Goal: Information Seeking & Learning: Learn about a topic

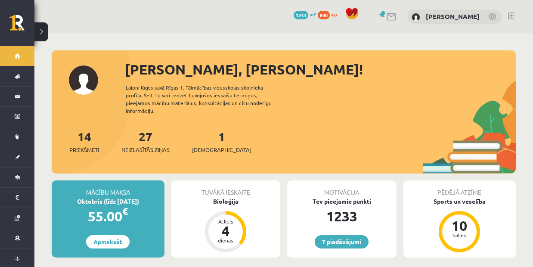
scroll to position [172, 0]
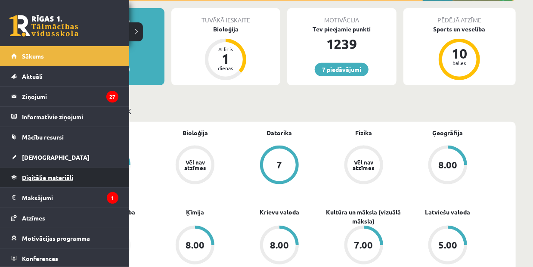
click at [70, 178] on span "Digitālie materiāli" at bounding box center [47, 178] width 51 height 8
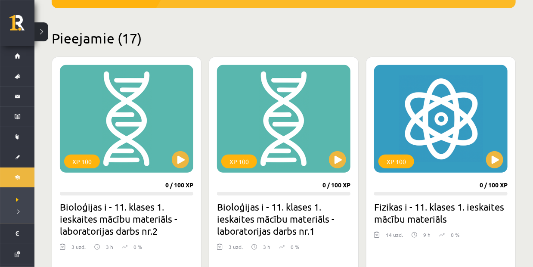
scroll to position [215, 0]
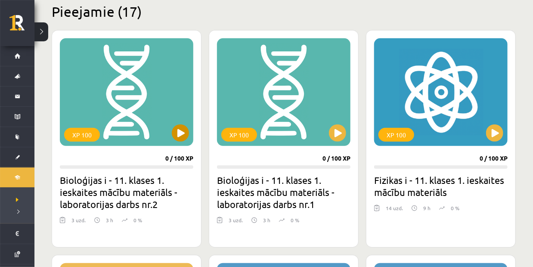
click at [189, 129] on div "XP 100" at bounding box center [126, 92] width 133 height 108
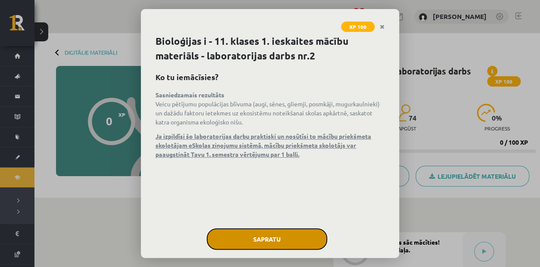
click at [265, 234] on button "Sapratu" at bounding box center [267, 239] width 121 height 22
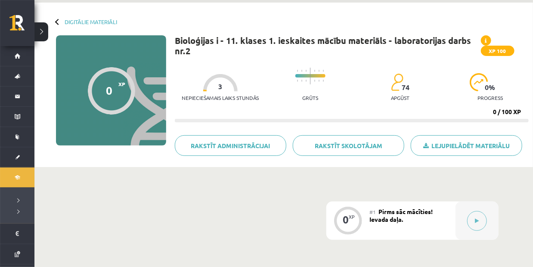
scroll to position [43, 0]
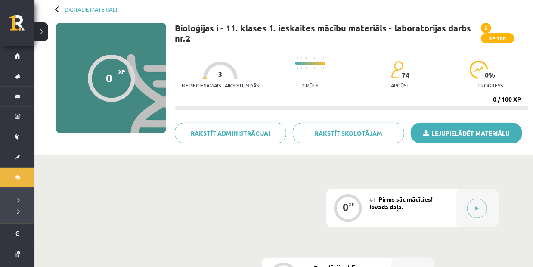
click at [443, 138] on link "Lejupielādēt materiālu" at bounding box center [467, 133] width 112 height 21
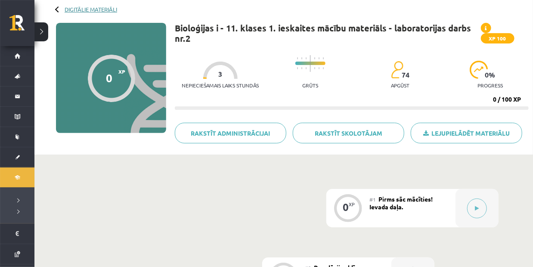
click at [95, 10] on link "Digitālie materiāli" at bounding box center [91, 9] width 53 height 6
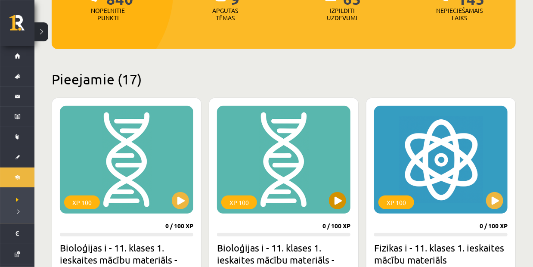
scroll to position [215, 0]
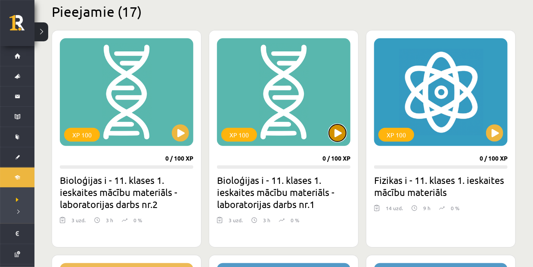
click at [331, 136] on button at bounding box center [337, 132] width 17 height 17
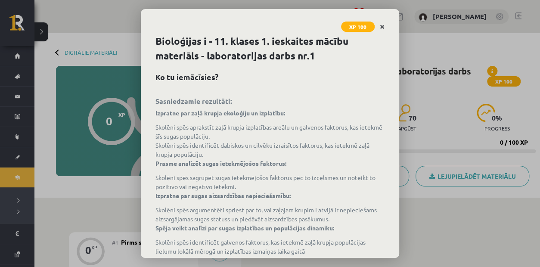
click at [384, 25] on link "Close" at bounding box center [382, 27] width 15 height 17
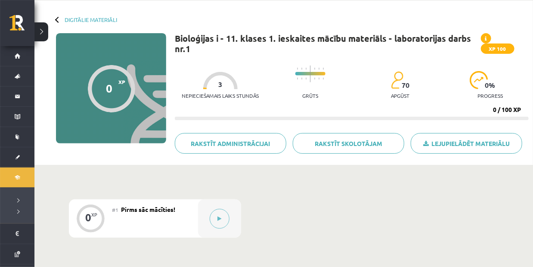
scroll to position [86, 0]
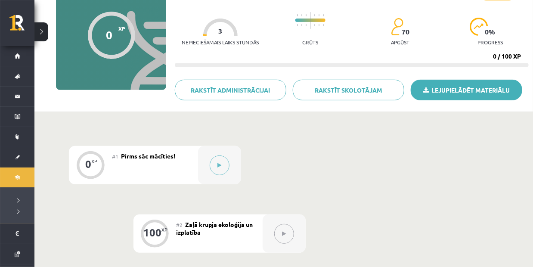
click at [478, 86] on link "Lejupielādēt materiālu" at bounding box center [467, 90] width 112 height 21
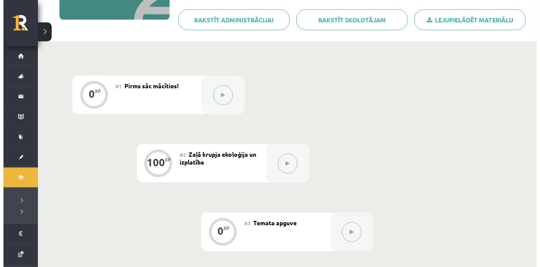
scroll to position [215, 0]
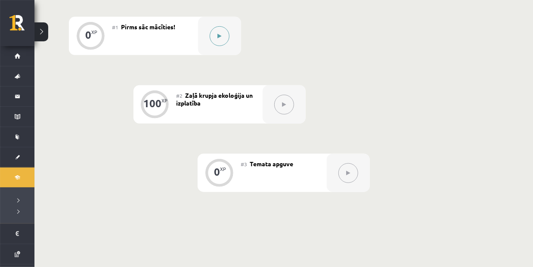
click at [221, 34] on icon at bounding box center [220, 36] width 4 height 5
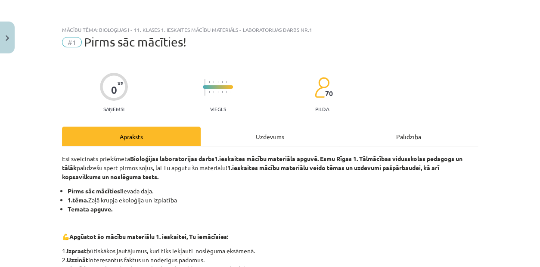
click at [276, 137] on div "Uzdevums" at bounding box center [270, 136] width 139 height 19
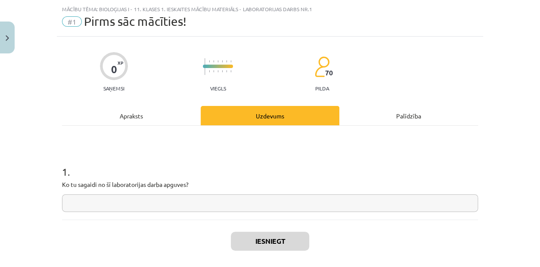
scroll to position [22, 0]
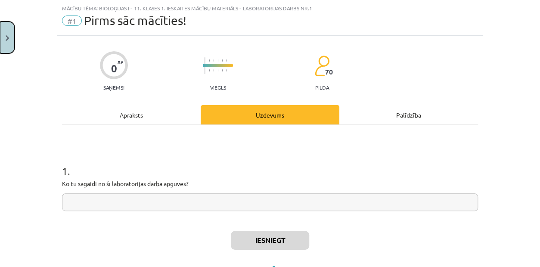
click at [9, 36] on button "Close" at bounding box center [7, 38] width 15 height 32
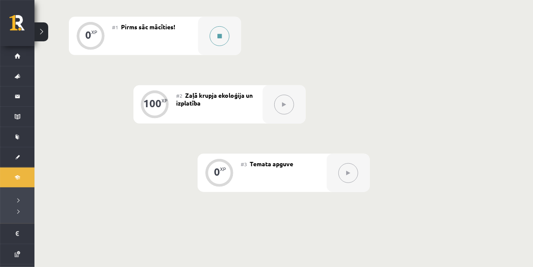
click at [218, 44] on button at bounding box center [220, 36] width 20 height 20
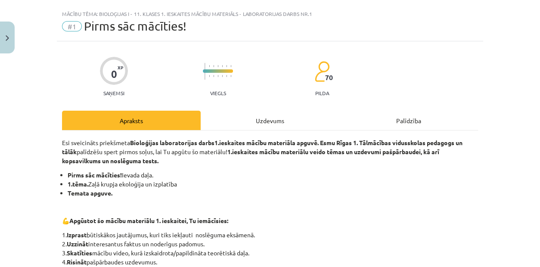
click at [266, 125] on div "Uzdevums" at bounding box center [270, 120] width 139 height 19
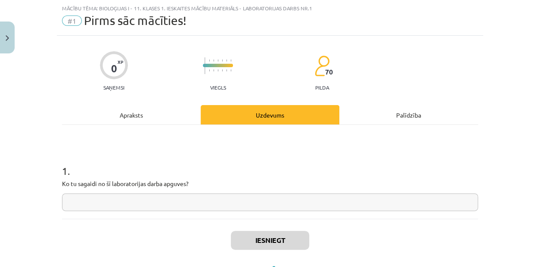
click at [124, 208] on input "text" at bounding box center [270, 202] width 416 height 18
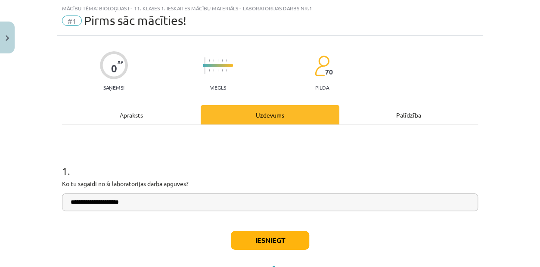
type input "**********"
click at [261, 248] on button "Iesniegt" at bounding box center [270, 240] width 78 height 19
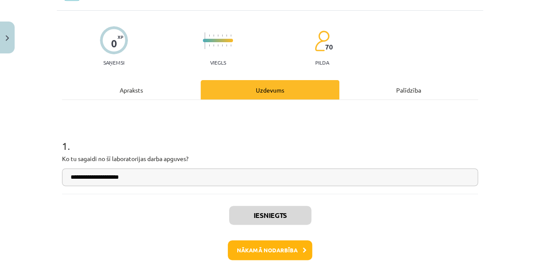
scroll to position [87, 0]
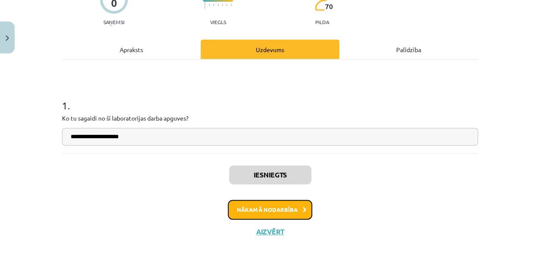
click at [303, 214] on button "Nākamā nodarbība" at bounding box center [270, 210] width 84 height 20
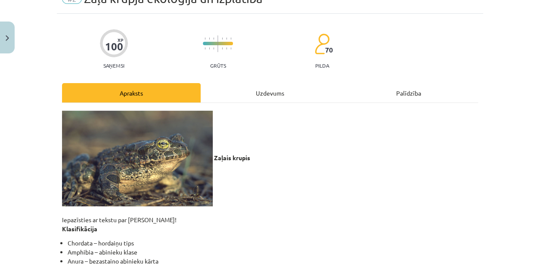
scroll to position [22, 0]
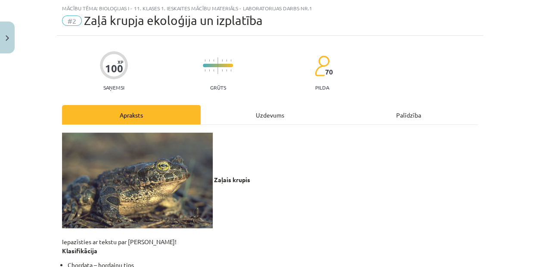
click at [272, 112] on div "Uzdevums" at bounding box center [270, 114] width 139 height 19
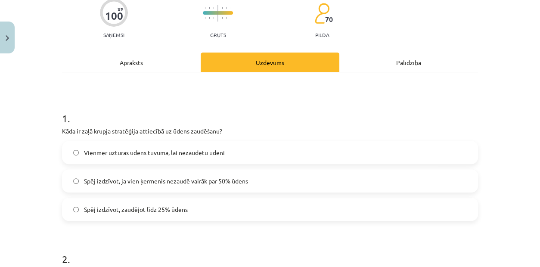
scroll to position [60, 0]
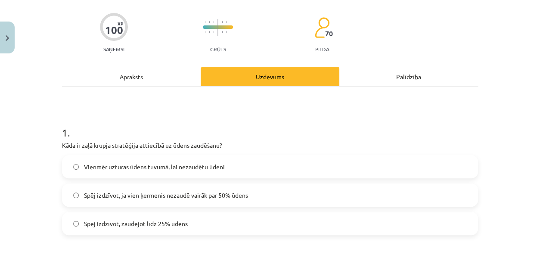
click at [202, 230] on label "Spēj izdzīvot, zaudējot līdz 25% ūdens" at bounding box center [270, 224] width 414 height 22
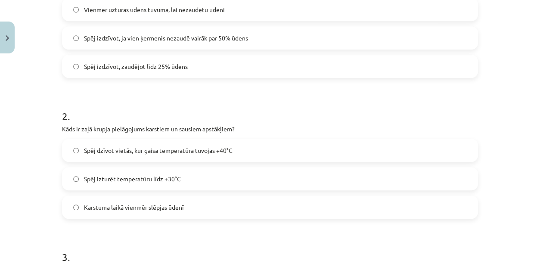
scroll to position [232, 0]
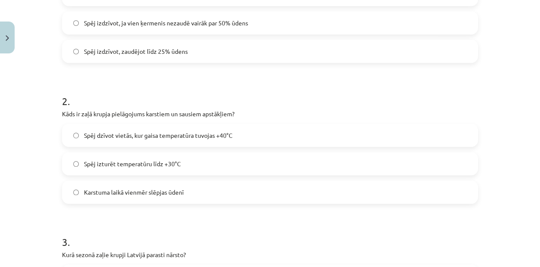
click at [153, 132] on span "Spēj dzīvot vietās, kur gaisa temperatūra tuvojas +40°C" at bounding box center [158, 135] width 149 height 9
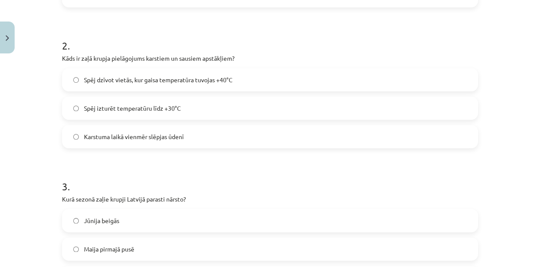
scroll to position [404, 0]
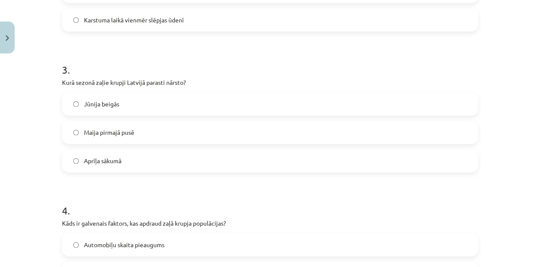
click at [102, 165] on label "Aprīļa sākumā" at bounding box center [270, 161] width 414 height 22
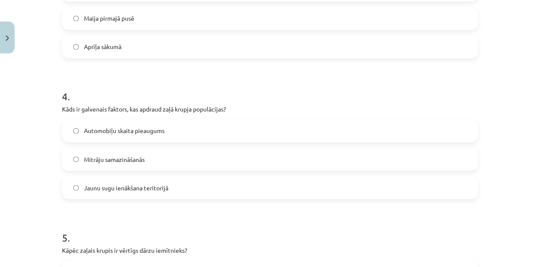
scroll to position [534, 0]
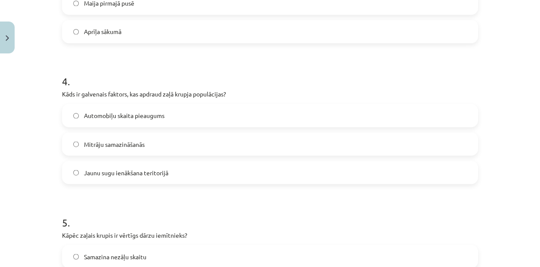
click at [90, 169] on span "Jaunu sugu ienākšana teritorijā" at bounding box center [126, 172] width 84 height 9
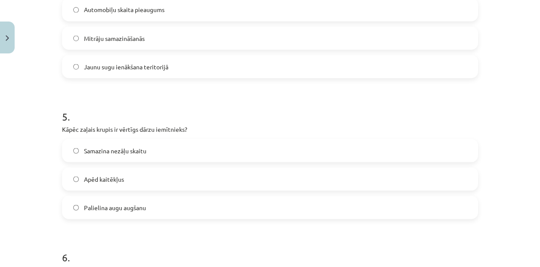
scroll to position [663, 0]
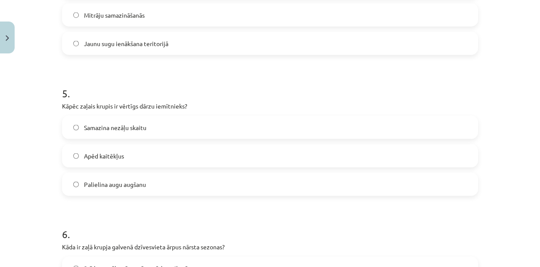
click at [109, 152] on span "Apēd kaitēkļus" at bounding box center [104, 155] width 40 height 9
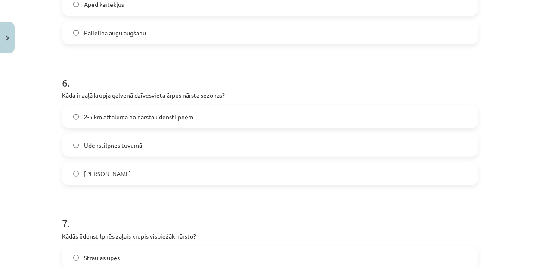
scroll to position [835, 0]
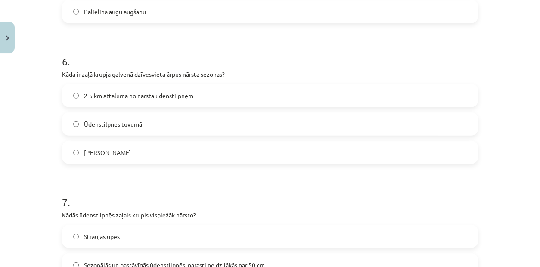
click at [123, 120] on span "Ūdenstilpnes tuvumā" at bounding box center [113, 124] width 58 height 9
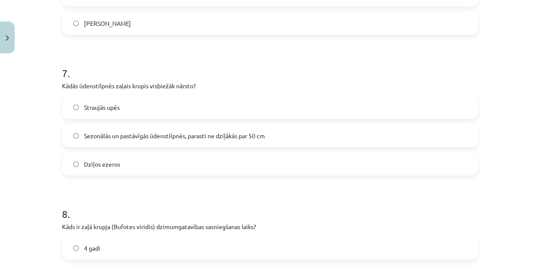
click at [119, 137] on span "Sezonālās un pastāvīgās ūdenstilpnēs, parasti ne dziļākās par 50 cm" at bounding box center [174, 135] width 181 height 9
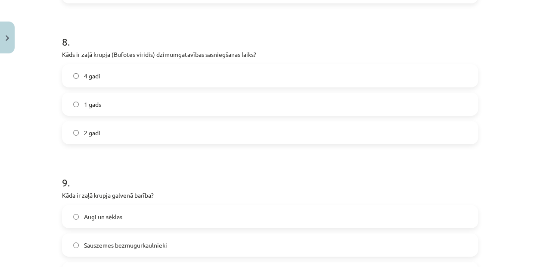
scroll to position [1179, 0]
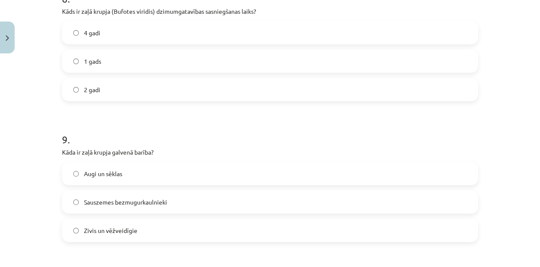
click at [107, 96] on label "2 gadi" at bounding box center [270, 90] width 414 height 22
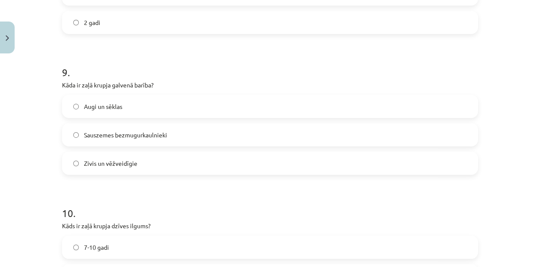
scroll to position [1266, 0]
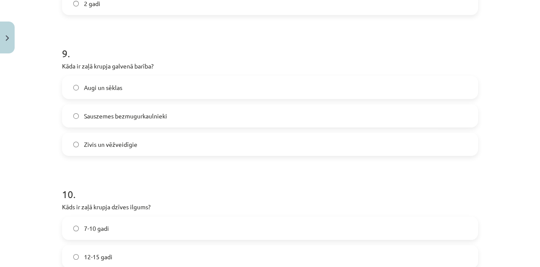
click at [184, 115] on label "Sauszemes bezmugurkaulnieki" at bounding box center [270, 116] width 414 height 22
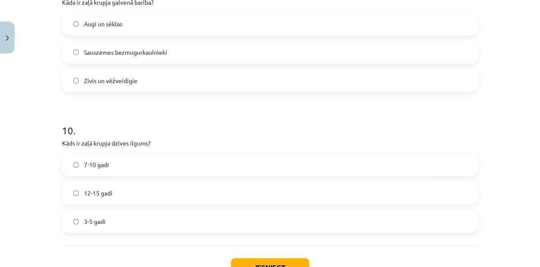
scroll to position [1352, 0]
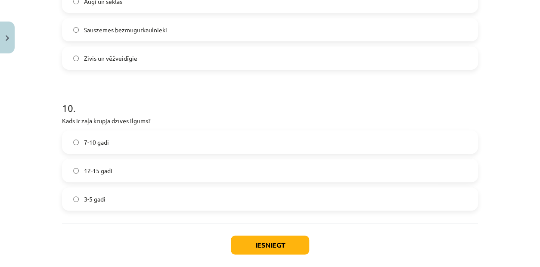
click at [90, 139] on span "7-10 gadi" at bounding box center [96, 142] width 25 height 9
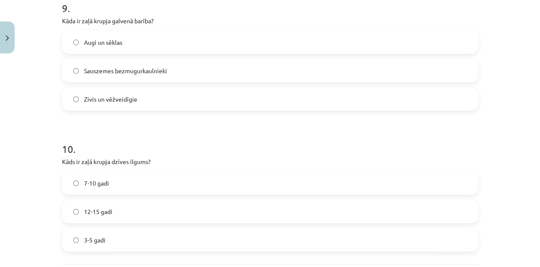
scroll to position [1395, 0]
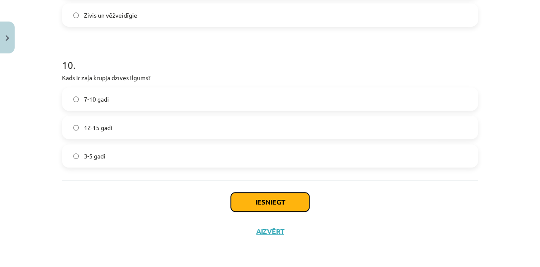
click at [241, 198] on button "Iesniegt" at bounding box center [270, 201] width 78 height 19
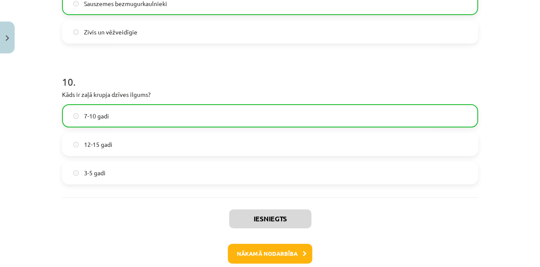
scroll to position [1422, 0]
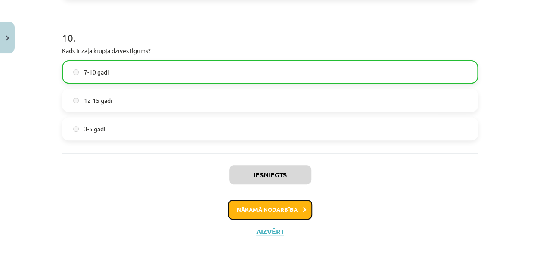
click at [282, 206] on button "Nākamā nodarbība" at bounding box center [270, 210] width 84 height 20
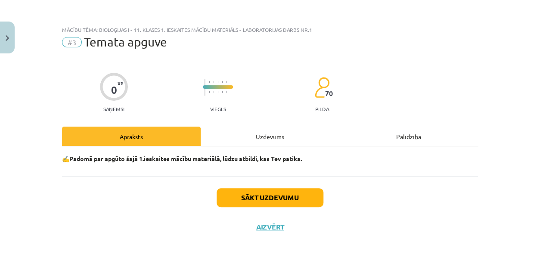
click at [270, 137] on div "Uzdevums" at bounding box center [270, 136] width 139 height 19
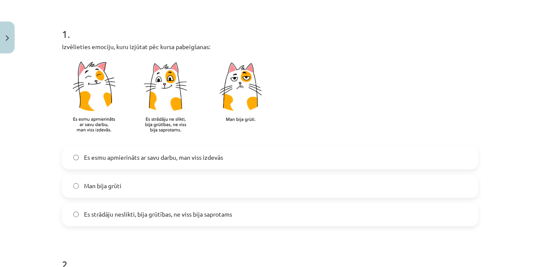
scroll to position [215, 0]
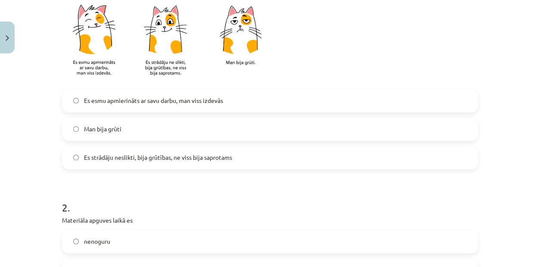
click at [224, 158] on span "Es strādāju neslikti, bija grūtības, ne viss bija saprotams" at bounding box center [158, 157] width 148 height 9
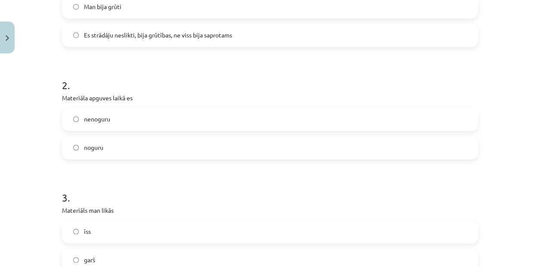
scroll to position [344, 0]
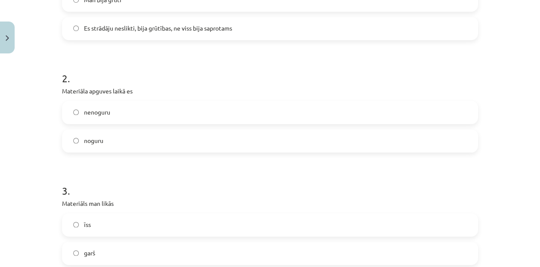
click at [113, 111] on label "nenoguru" at bounding box center [270, 113] width 414 height 22
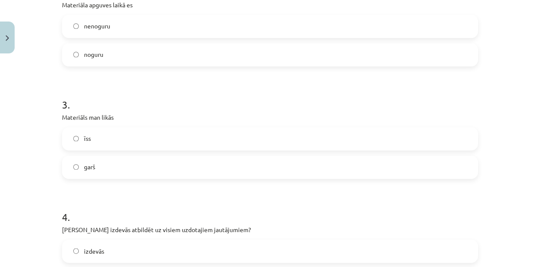
click at [105, 144] on label "īss" at bounding box center [270, 139] width 414 height 22
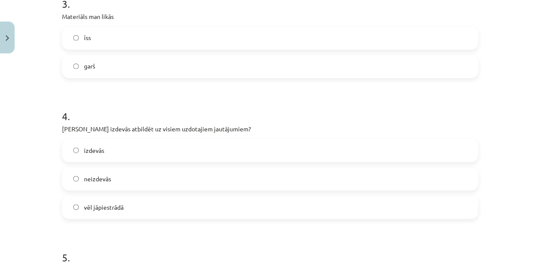
scroll to position [517, 0]
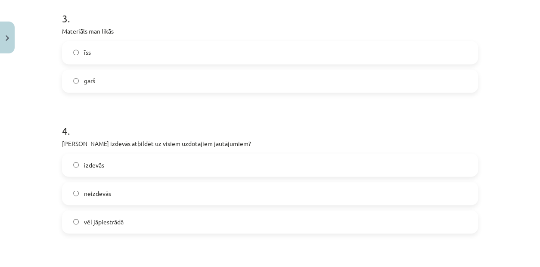
click at [118, 81] on label "garš" at bounding box center [270, 81] width 414 height 22
click at [115, 226] on span "vēl jāpiestrādā" at bounding box center [104, 221] width 40 height 9
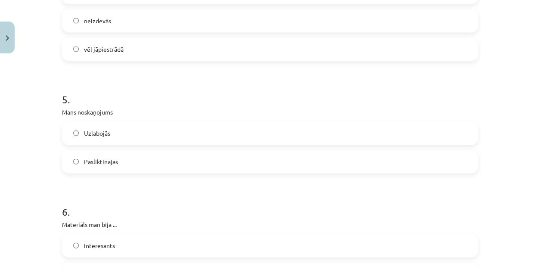
click at [112, 163] on span "Pasliktinājās" at bounding box center [101, 161] width 34 height 9
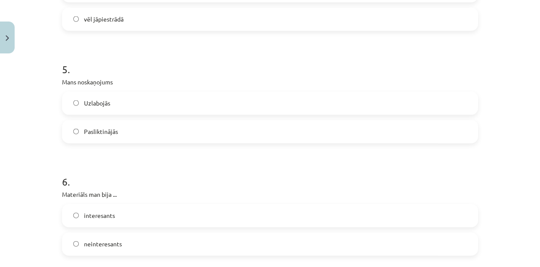
scroll to position [775, 0]
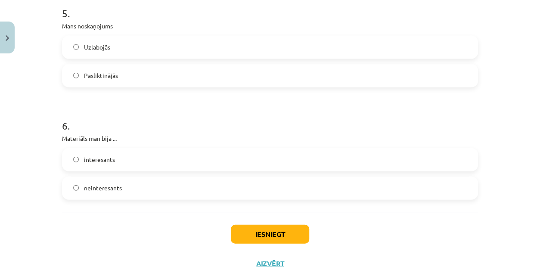
click at [110, 162] on span "interesants" at bounding box center [99, 159] width 31 height 9
click at [234, 234] on button "Iesniegt" at bounding box center [270, 234] width 78 height 19
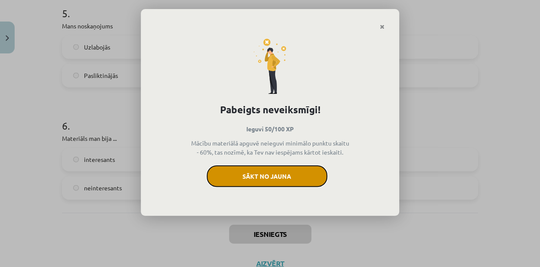
click at [253, 175] on button "Sākt no jauna" at bounding box center [267, 176] width 121 height 22
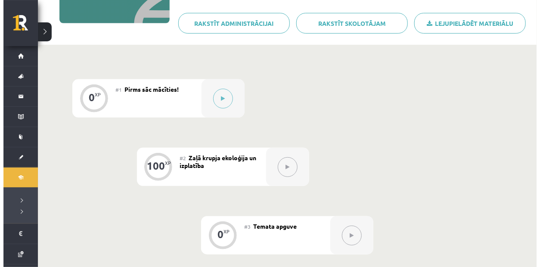
scroll to position [172, 0]
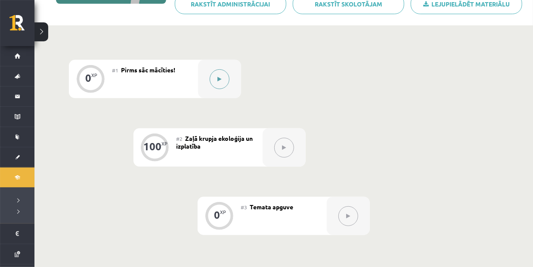
click at [217, 84] on button at bounding box center [220, 79] width 20 height 20
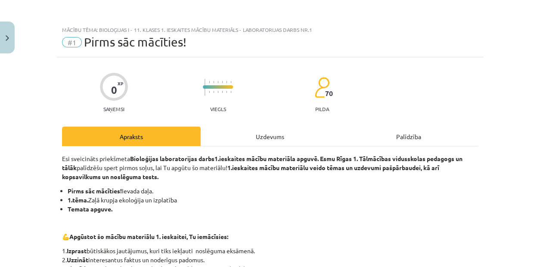
click at [262, 140] on div "Uzdevums" at bounding box center [270, 136] width 139 height 19
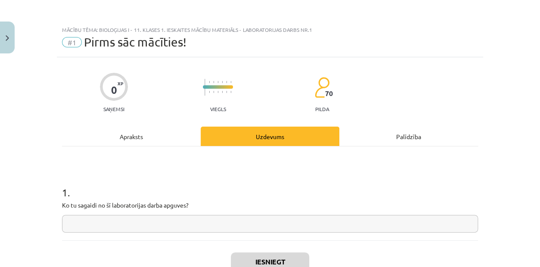
scroll to position [22, 0]
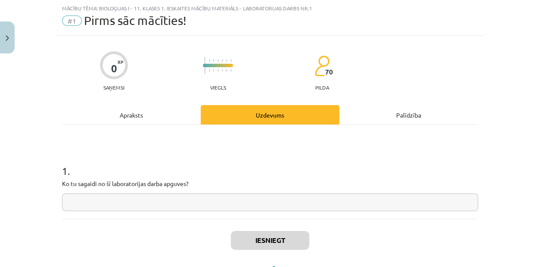
click at [223, 207] on input "text" at bounding box center [270, 202] width 416 height 18
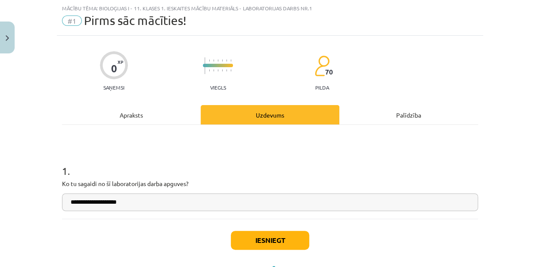
type input "**********"
click at [251, 237] on button "Iesniegt" at bounding box center [270, 240] width 78 height 19
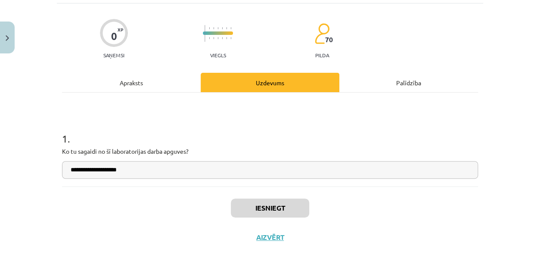
scroll to position [60, 0]
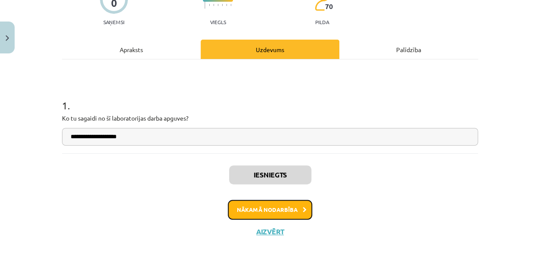
click at [281, 212] on button "Nākamā nodarbība" at bounding box center [270, 210] width 84 height 20
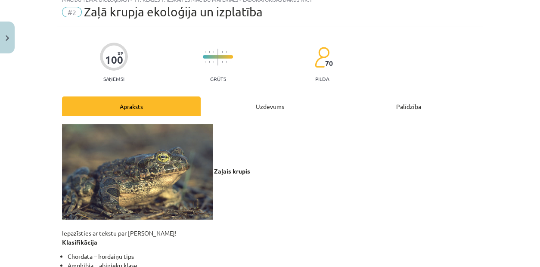
scroll to position [22, 0]
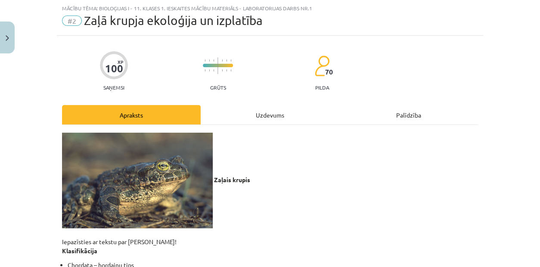
click at [262, 120] on div "Uzdevums" at bounding box center [270, 114] width 139 height 19
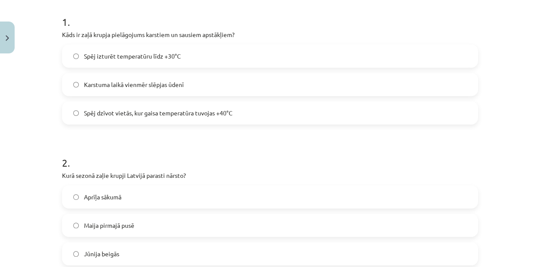
scroll to position [151, 0]
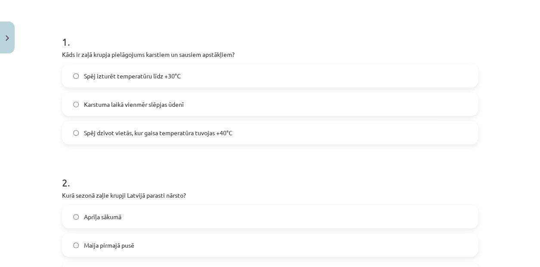
click at [199, 135] on span "Spēj dzīvot vietās, kur gaisa temperatūra tuvojas +40°C" at bounding box center [158, 132] width 149 height 9
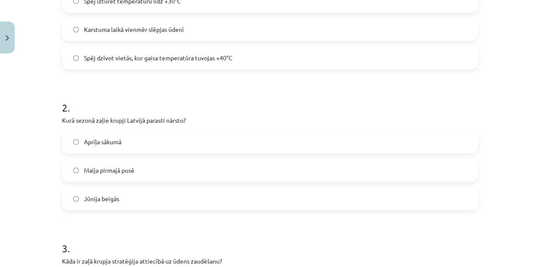
scroll to position [237, 0]
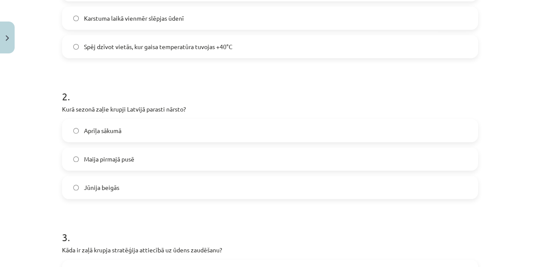
click at [99, 160] on span "Maija pirmajā pusē" at bounding box center [109, 159] width 50 height 9
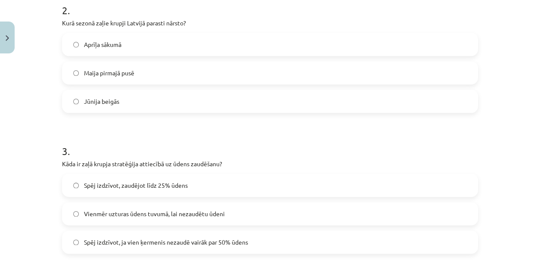
scroll to position [366, 0]
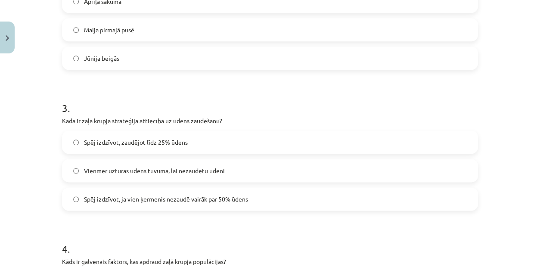
click at [109, 201] on span "Spēj izdzīvot, ja vien ķermenis nezaudē vairāk par 50% ūdens" at bounding box center [166, 199] width 164 height 9
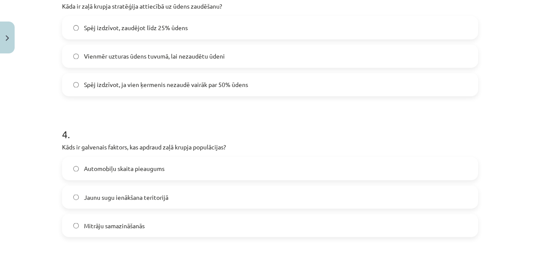
scroll to position [495, 0]
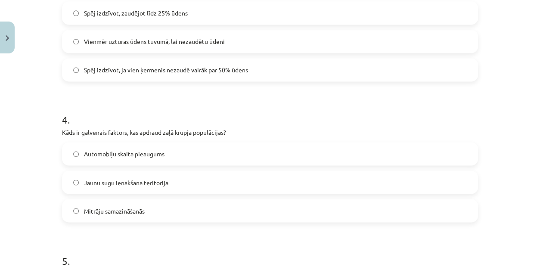
click at [162, 217] on label "Mitrāju samazināšanās" at bounding box center [270, 211] width 414 height 22
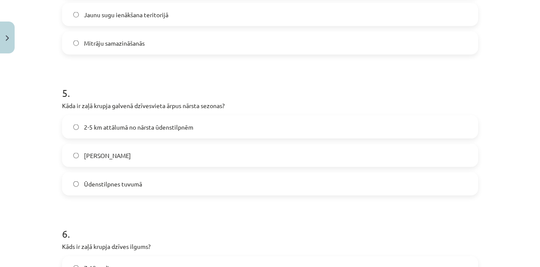
scroll to position [667, 0]
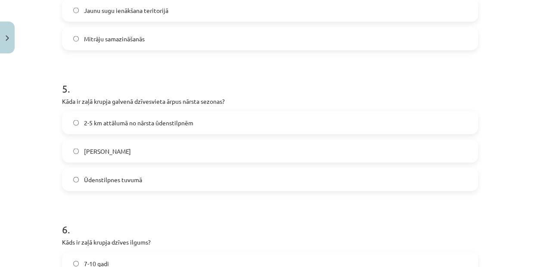
click at [90, 153] on span "Meža biezoknī" at bounding box center [107, 150] width 47 height 9
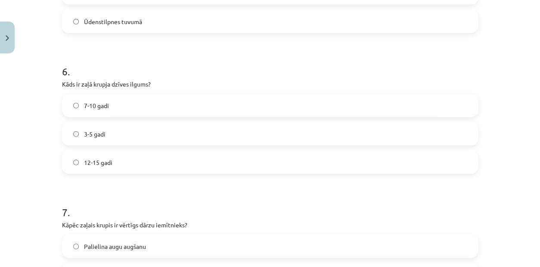
scroll to position [840, 0]
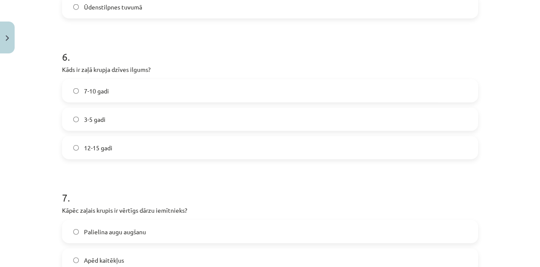
click at [105, 92] on label "7-10 gadi" at bounding box center [270, 91] width 414 height 22
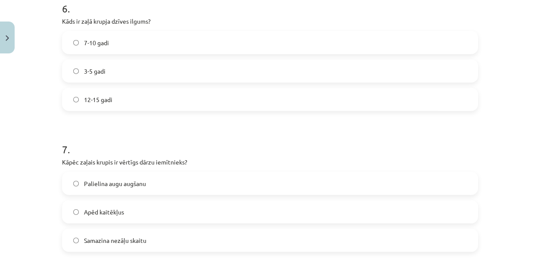
scroll to position [883, 0]
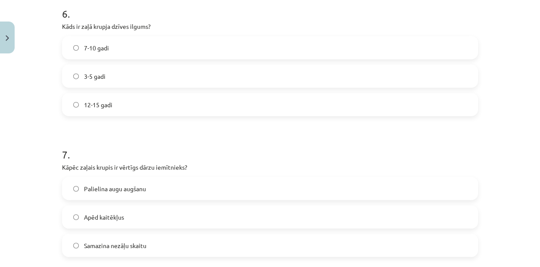
click at [183, 112] on label "12-15 gadi" at bounding box center [270, 105] width 414 height 22
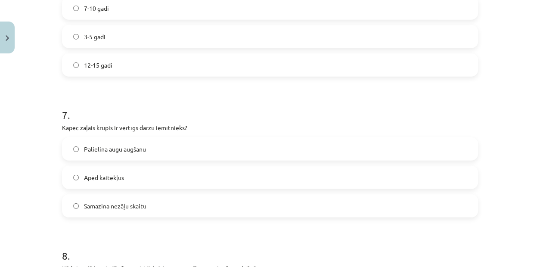
scroll to position [969, 0]
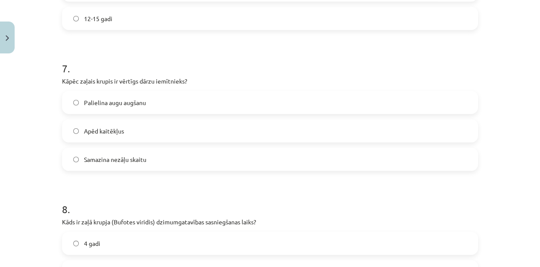
click at [139, 133] on label "Apēd kaitēkļus" at bounding box center [270, 131] width 414 height 22
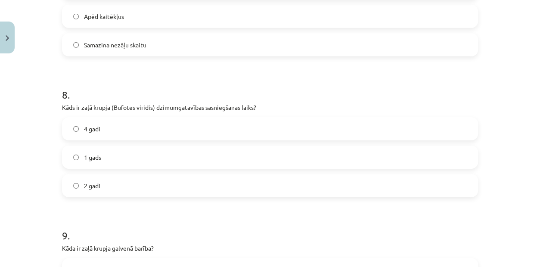
scroll to position [1098, 0]
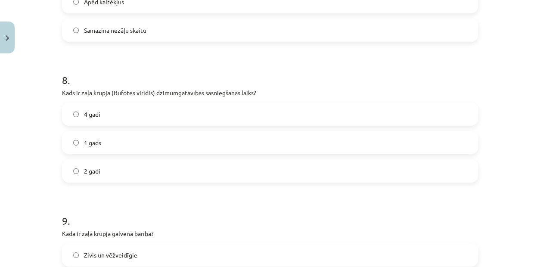
click at [117, 174] on label "2 gadi" at bounding box center [270, 171] width 414 height 22
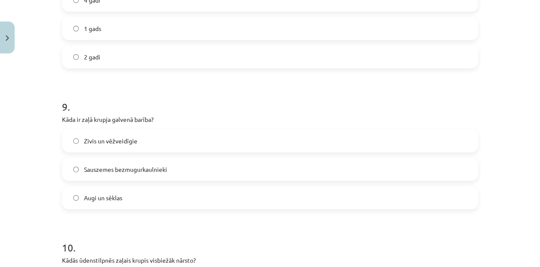
scroll to position [1227, 0]
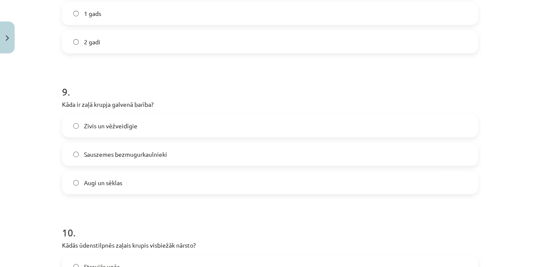
click at [97, 162] on label "Sauszemes bezmugurkaulnieki" at bounding box center [270, 154] width 414 height 22
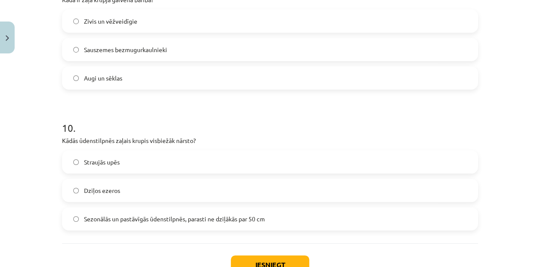
scroll to position [1356, 0]
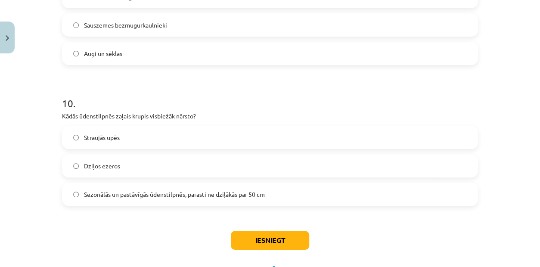
click at [100, 198] on span "Sezonālās un pastāvīgās ūdenstilpnēs, parasti ne dziļākās par 50 cm" at bounding box center [174, 194] width 181 height 9
click at [287, 242] on button "Iesniegt" at bounding box center [270, 240] width 78 height 19
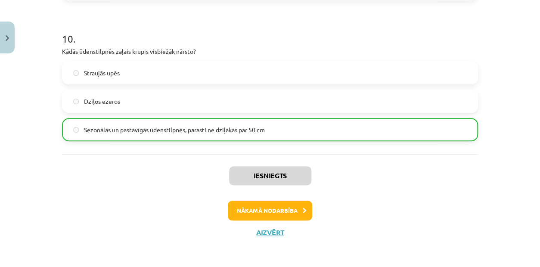
scroll to position [1422, 0]
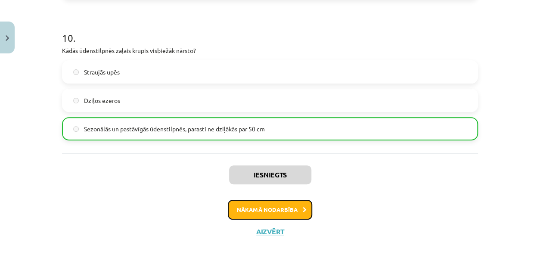
click at [285, 210] on button "Nākamā nodarbība" at bounding box center [270, 210] width 84 height 20
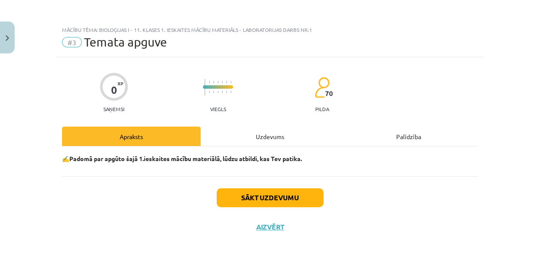
scroll to position [0, 0]
click at [255, 138] on div "Uzdevums" at bounding box center [270, 136] width 139 height 19
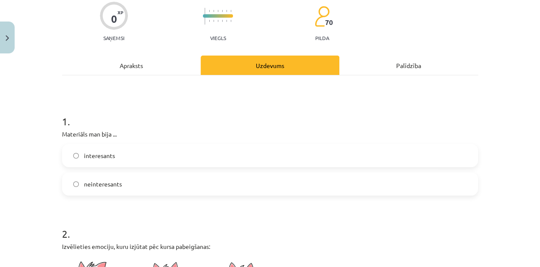
scroll to position [86, 0]
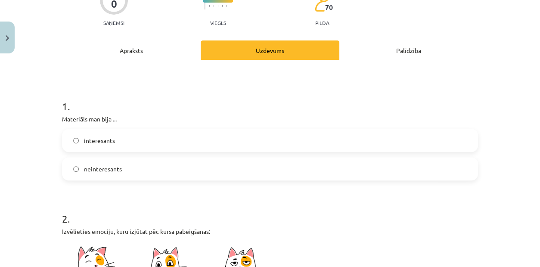
click at [129, 138] on label "interesants" at bounding box center [270, 141] width 414 height 22
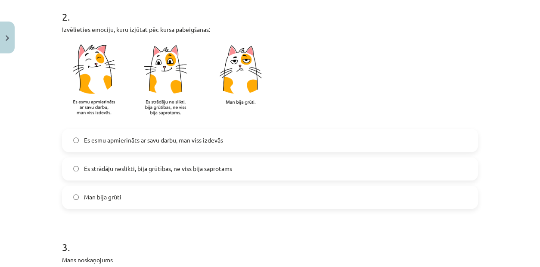
scroll to position [301, 0]
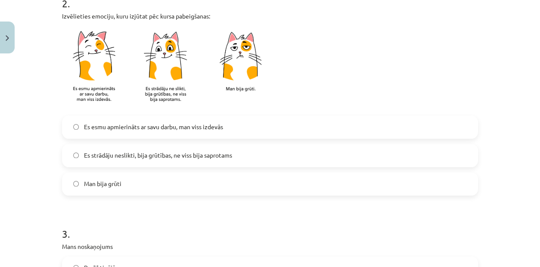
click at [179, 157] on span "Es strādāju neslikti, bija grūtības, ne viss bija saprotams" at bounding box center [158, 155] width 148 height 9
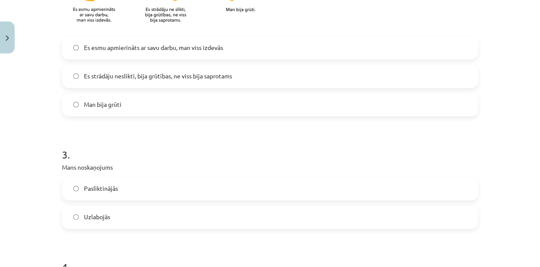
scroll to position [431, 0]
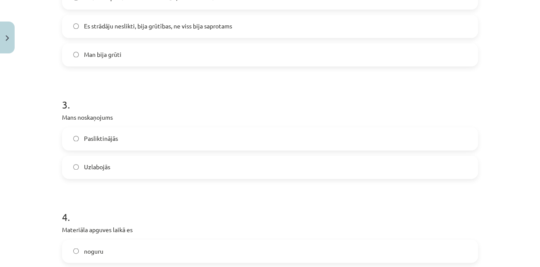
click at [153, 171] on label "Uzlabojās" at bounding box center [270, 167] width 414 height 22
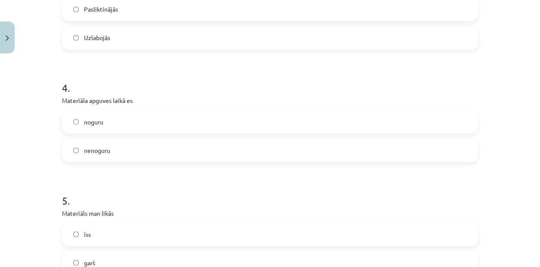
click at [145, 153] on label "nenoguru" at bounding box center [270, 151] width 414 height 22
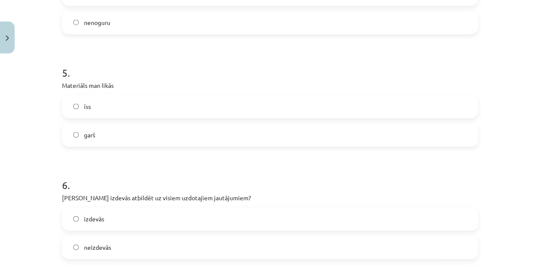
scroll to position [689, 0]
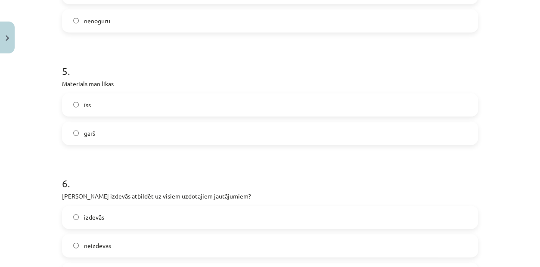
click at [134, 136] on label "garš" at bounding box center [270, 134] width 414 height 22
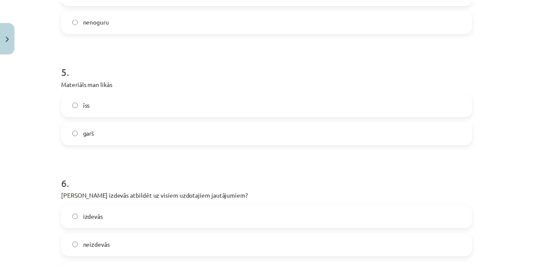
scroll to position [807, 0]
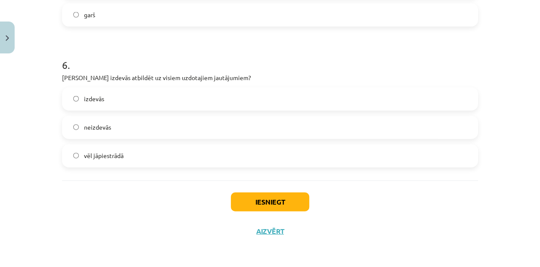
click at [121, 157] on label "vēl jāpiestrādā" at bounding box center [270, 156] width 414 height 22
click at [255, 200] on button "Iesniegt" at bounding box center [270, 201] width 78 height 19
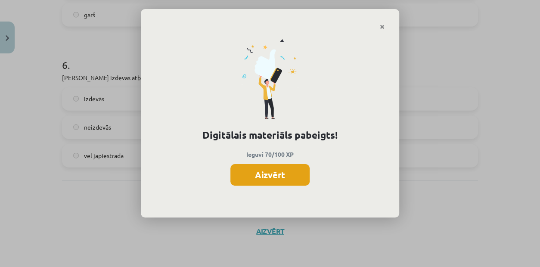
click at [271, 168] on button "Aizvērt" at bounding box center [269, 175] width 79 height 22
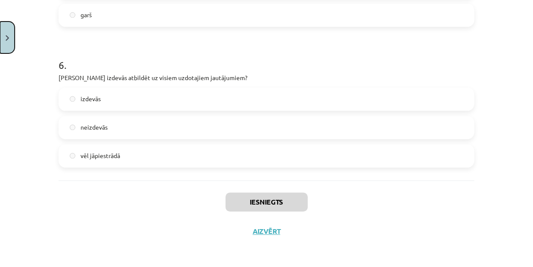
click at [0, 44] on button "Close" at bounding box center [7, 38] width 15 height 32
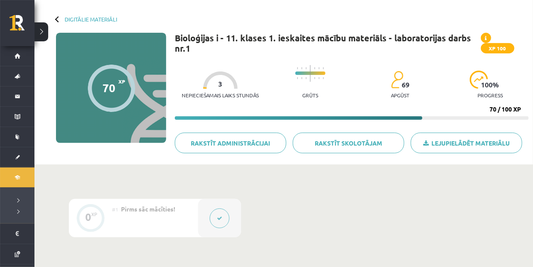
scroll to position [86, 0]
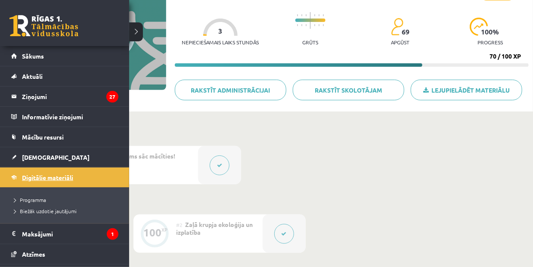
click at [33, 172] on link "Digitālie materiāli" at bounding box center [64, 178] width 107 height 20
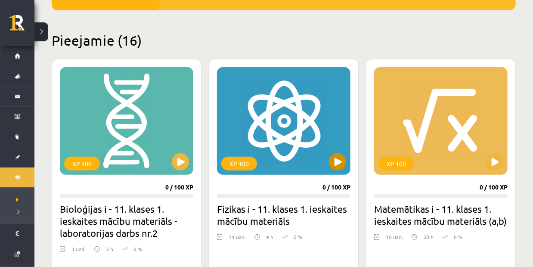
scroll to position [215, 0]
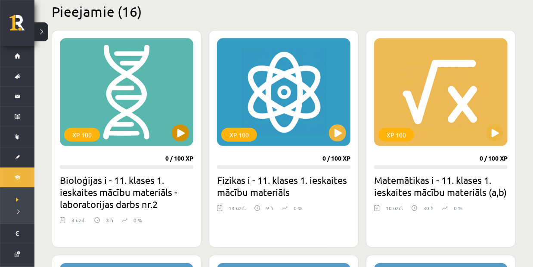
click at [184, 141] on div "XP 100" at bounding box center [126, 92] width 133 height 108
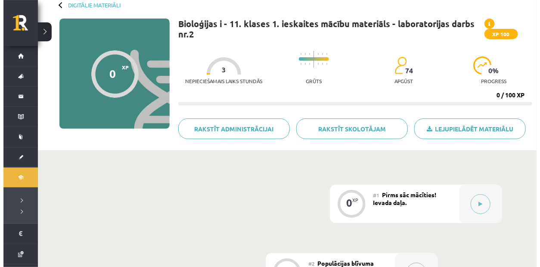
scroll to position [129, 0]
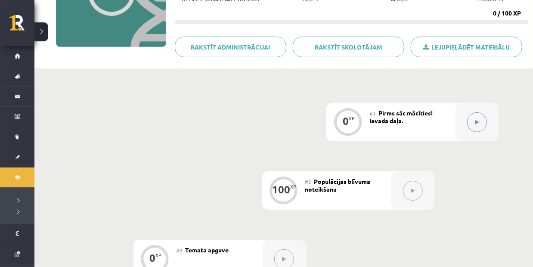
click at [477, 115] on button at bounding box center [477, 122] width 20 height 20
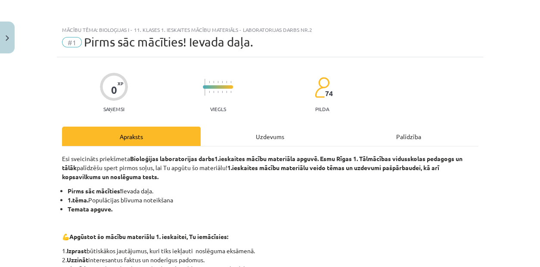
click at [265, 136] on div "Uzdevums" at bounding box center [270, 136] width 139 height 19
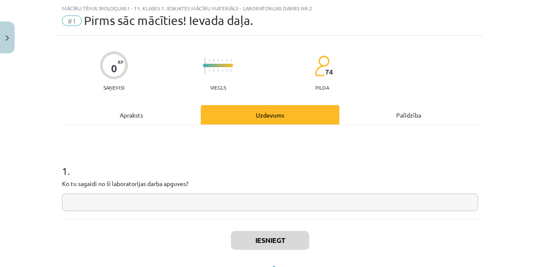
click at [152, 204] on input "text" at bounding box center [270, 202] width 416 height 18
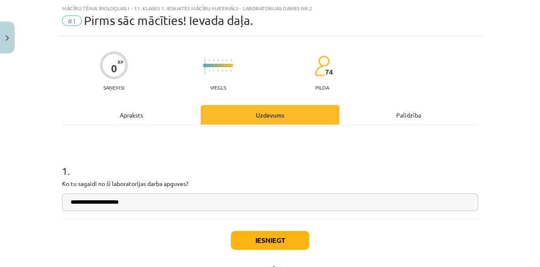
type input "**********"
click at [289, 241] on button "Iesniegt" at bounding box center [270, 240] width 78 height 19
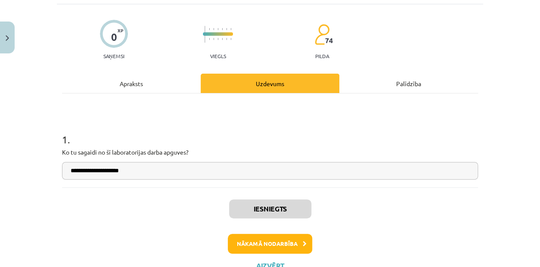
scroll to position [87, 0]
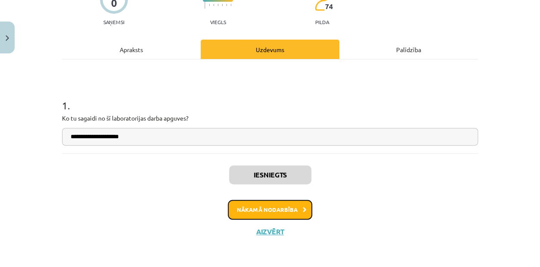
click at [277, 207] on button "Nākamā nodarbība" at bounding box center [270, 210] width 84 height 20
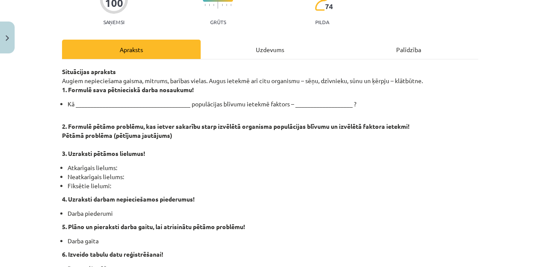
scroll to position [22, 0]
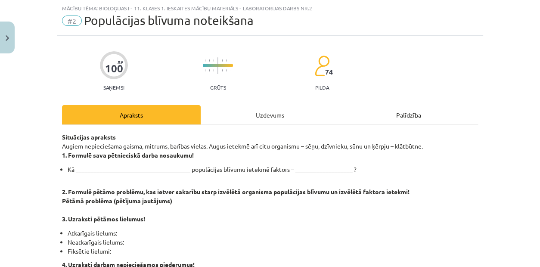
click at [277, 115] on div "Uzdevums" at bounding box center [270, 114] width 139 height 19
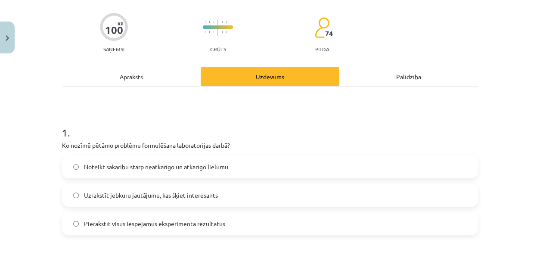
scroll to position [103, 0]
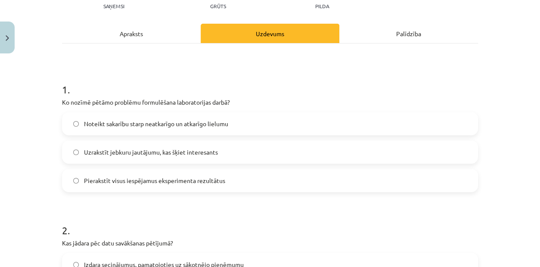
click at [115, 119] on span "Noteikt sakarību starp neatkarīgo un atkarīgo lielumu" at bounding box center [156, 123] width 144 height 9
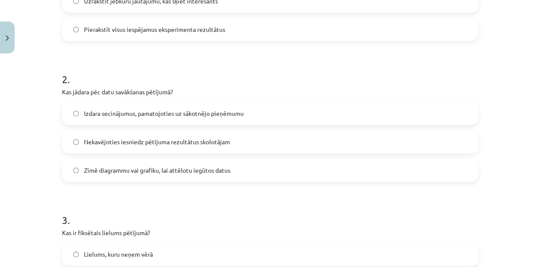
scroll to position [275, 0]
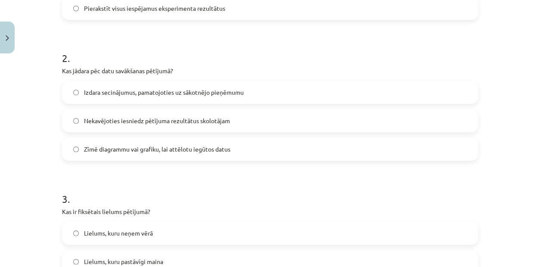
click at [121, 157] on label "Zīmē diagrammu vai grafiku, lai attēlotu iegūtos datus" at bounding box center [270, 149] width 414 height 22
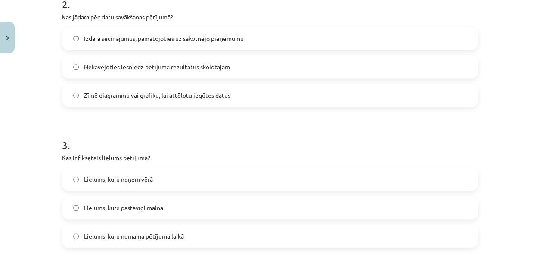
scroll to position [404, 0]
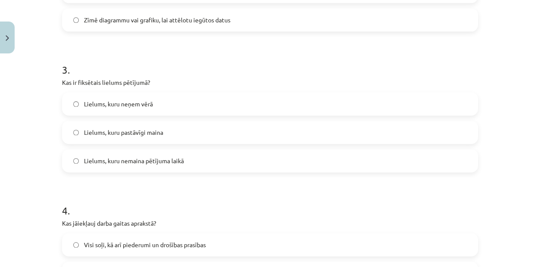
click at [152, 165] on label "Lielums, kuru nemaina pētījuma laikā" at bounding box center [270, 161] width 414 height 22
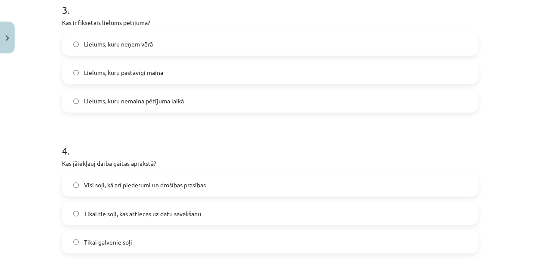
scroll to position [534, 0]
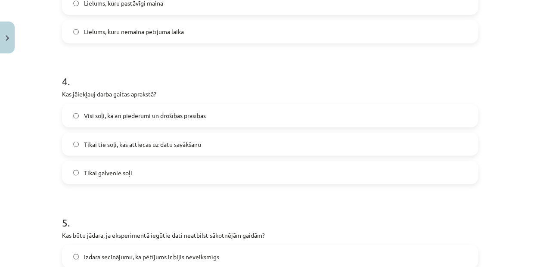
click at [274, 118] on label "Visi soļi, kā arī piederumi un drošības prasības" at bounding box center [270, 116] width 414 height 22
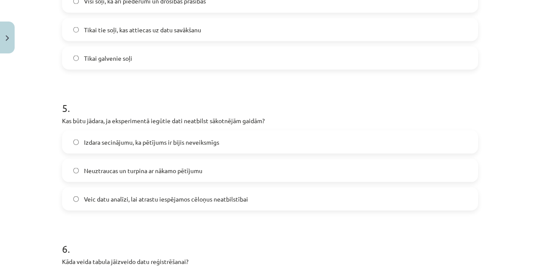
scroll to position [663, 0]
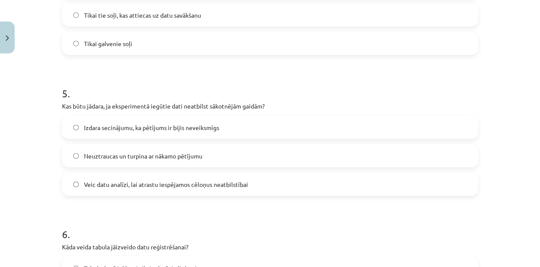
click at [185, 180] on span "Veic datu analīzi, lai atrastu iespējamos cēloņus neatbilstībai" at bounding box center [166, 184] width 164 height 9
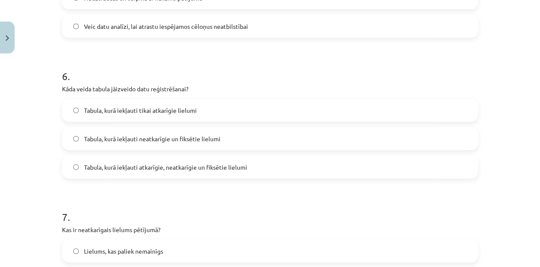
scroll to position [835, 0]
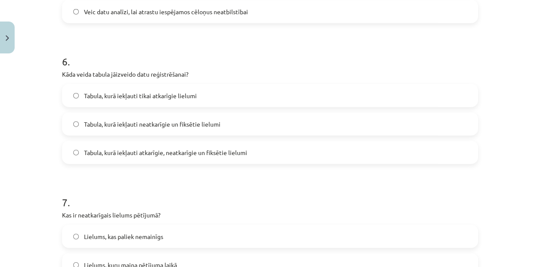
click at [146, 155] on span "Tabula, kurā iekļauti atkarīgie, neatkarīgie un fiksētie lielumi" at bounding box center [165, 152] width 163 height 9
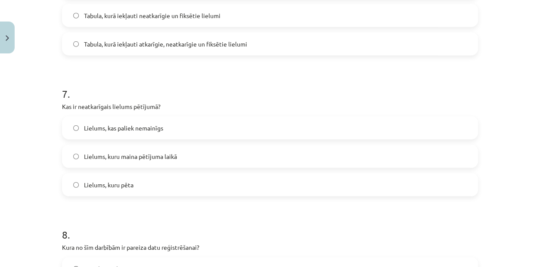
scroll to position [964, 0]
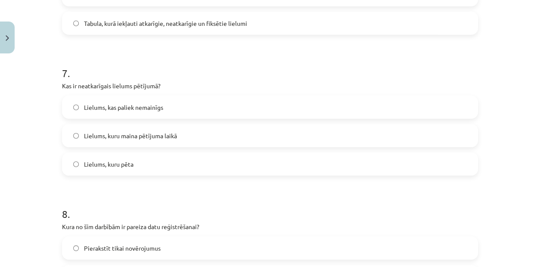
click at [86, 134] on span "Lielums, kuru maina pētījuma laikā" at bounding box center [130, 135] width 93 height 9
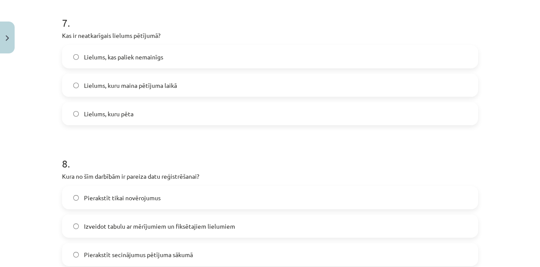
scroll to position [1093, 0]
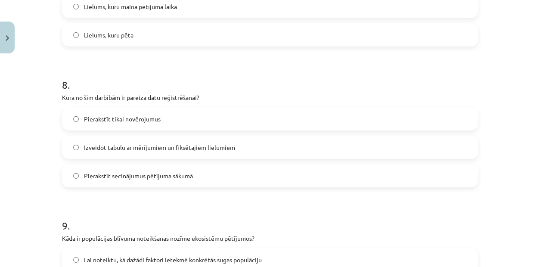
click at [87, 141] on label "Izveidot tabulu ar mērījumiem un fiksētajiem lielumiem" at bounding box center [270, 147] width 414 height 22
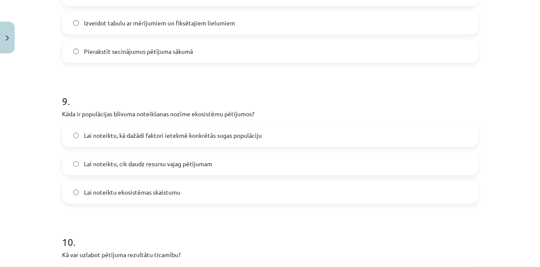
scroll to position [1222, 0]
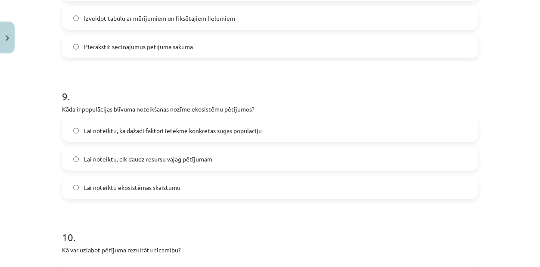
click at [95, 130] on span "Lai noteiktu, kā dažādi faktori ietekmē konkrētās sugas populāciju" at bounding box center [173, 130] width 178 height 9
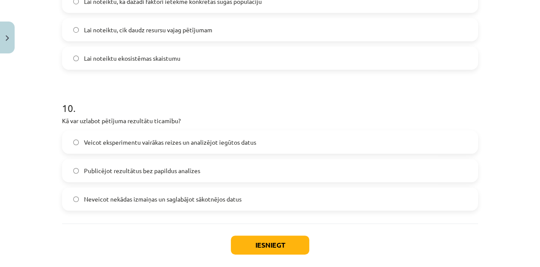
click at [174, 145] on span "Veicot eksperimentu vairākas reizes un analizējot iegūtos datus" at bounding box center [170, 142] width 172 height 9
click at [244, 248] on button "Iesniegt" at bounding box center [270, 245] width 78 height 19
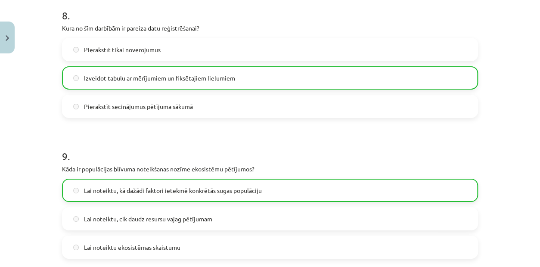
scroll to position [1422, 0]
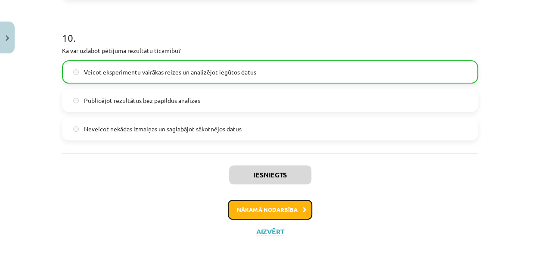
click at [282, 208] on button "Nākamā nodarbība" at bounding box center [270, 210] width 84 height 20
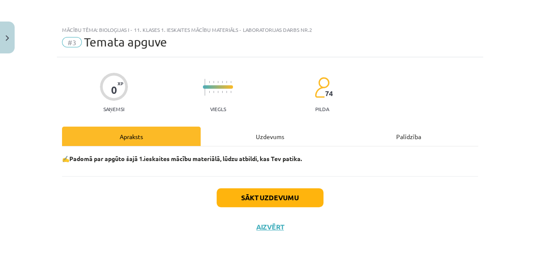
scroll to position [0, 0]
click at [273, 136] on div "Uzdevums" at bounding box center [270, 136] width 139 height 19
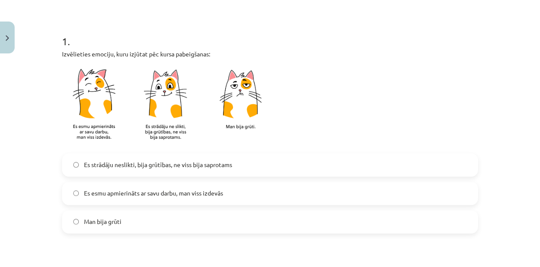
scroll to position [172, 0]
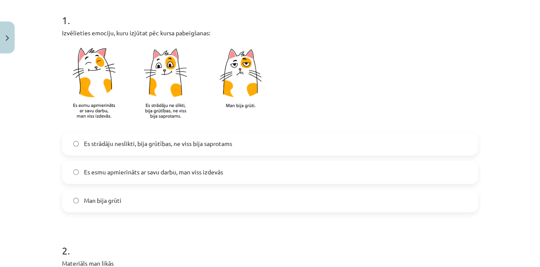
click at [136, 146] on span "Es strādāju neslikti, bija grūtības, ne viss bija saprotams" at bounding box center [158, 143] width 148 height 9
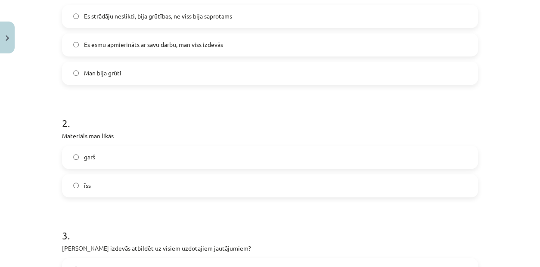
scroll to position [344, 0]
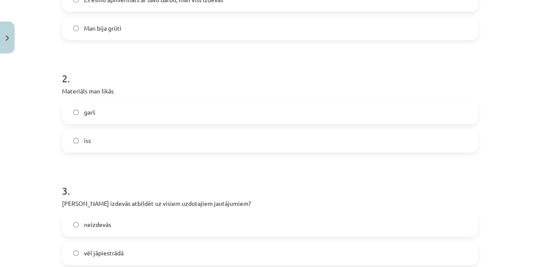
click at [117, 114] on label "garš" at bounding box center [270, 113] width 414 height 22
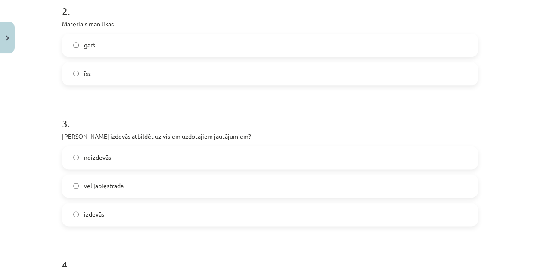
scroll to position [474, 0]
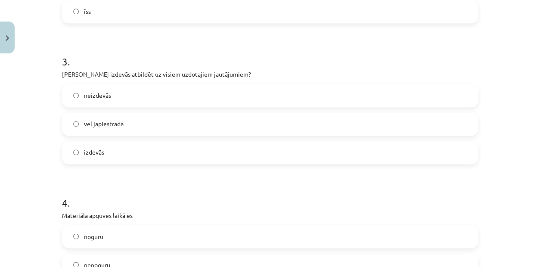
click at [120, 125] on span "vēl jāpiestrādā" at bounding box center [104, 123] width 40 height 9
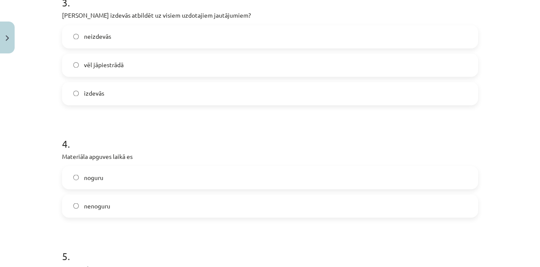
scroll to position [603, 0]
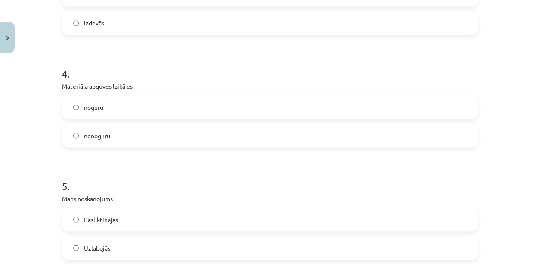
click at [115, 144] on label "nenoguru" at bounding box center [270, 136] width 414 height 22
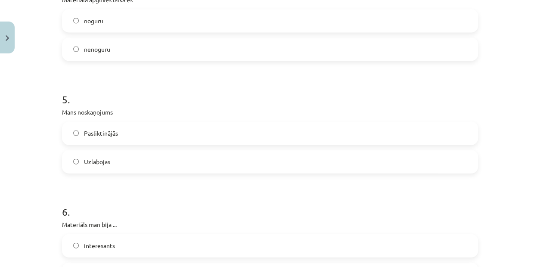
click at [114, 167] on label "Uzlabojās" at bounding box center [270, 162] width 414 height 22
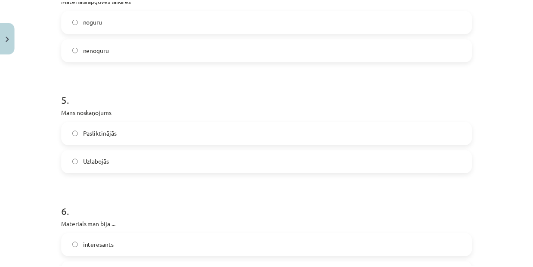
scroll to position [807, 0]
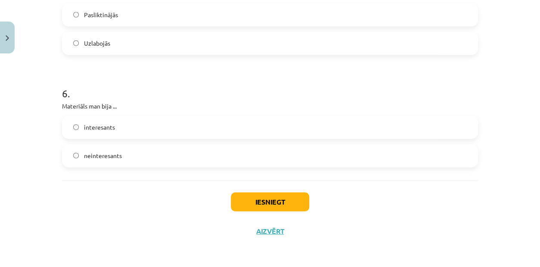
click at [113, 129] on label "interesants" at bounding box center [270, 128] width 414 height 22
click at [250, 198] on button "Iesniegt" at bounding box center [270, 201] width 78 height 19
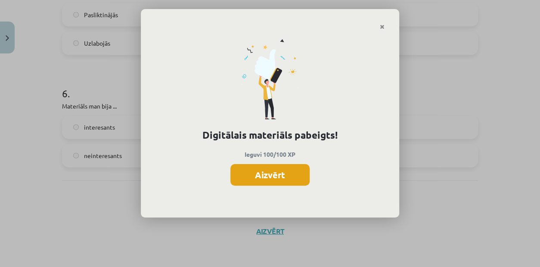
click at [266, 174] on button "Aizvērt" at bounding box center [269, 175] width 79 height 22
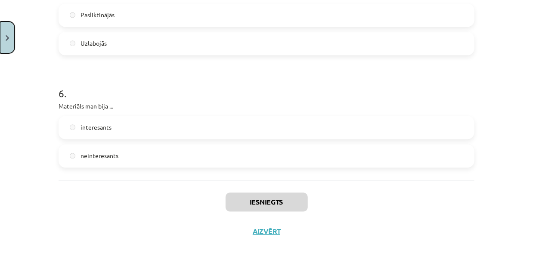
click at [9, 45] on button "Close" at bounding box center [7, 38] width 15 height 32
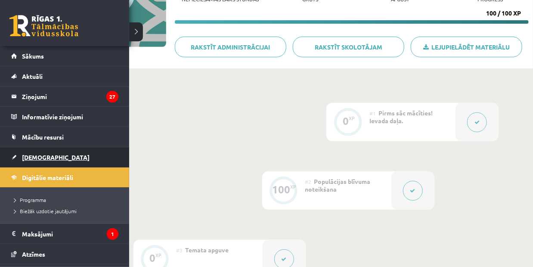
click at [43, 154] on span "[DEMOGRAPHIC_DATA]" at bounding box center [56, 157] width 68 height 8
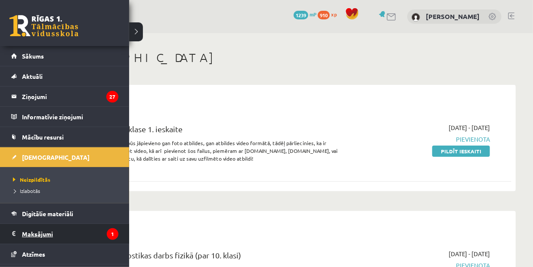
click at [59, 237] on legend "Maksājumi 1" at bounding box center [70, 234] width 96 height 20
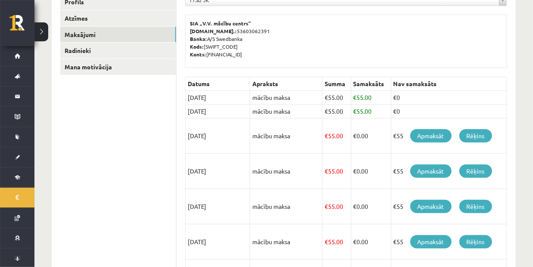
scroll to position [129, 0]
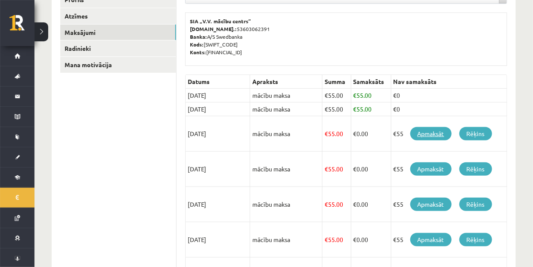
click at [432, 131] on link "Apmaksāt" at bounding box center [430, 133] width 41 height 13
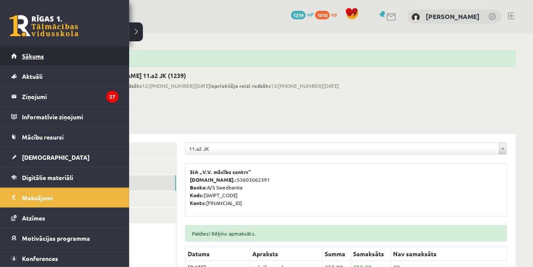
click at [33, 59] on span "Sākums" at bounding box center [33, 56] width 22 height 8
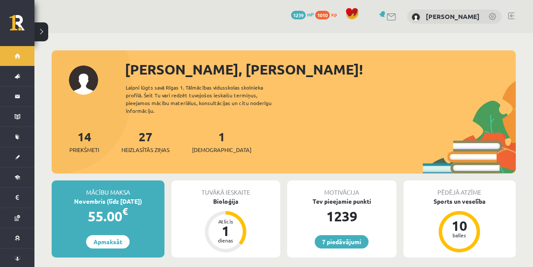
scroll to position [43, 0]
